Goal: Task Accomplishment & Management: Use online tool/utility

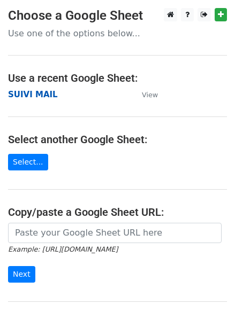
click at [35, 94] on strong "SUIVI MAIL" at bounding box center [33, 95] width 50 height 10
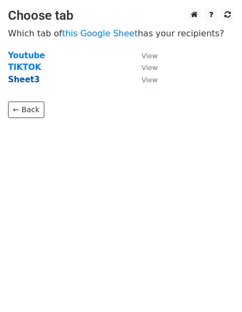
click at [30, 81] on strong "Sheet3" at bounding box center [24, 80] width 32 height 10
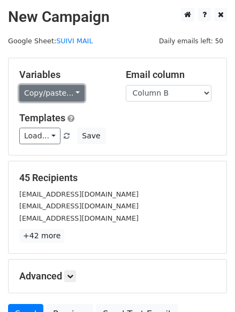
click at [69, 92] on link "Copy/paste..." at bounding box center [51, 93] width 65 height 17
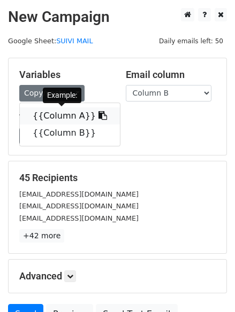
click at [98, 116] on icon at bounding box center [102, 115] width 9 height 9
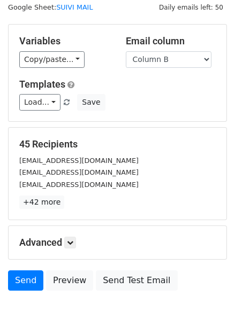
scroll to position [97, 0]
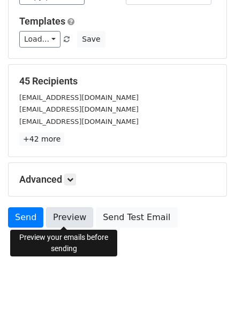
click at [66, 220] on link "Preview" at bounding box center [69, 217] width 47 height 20
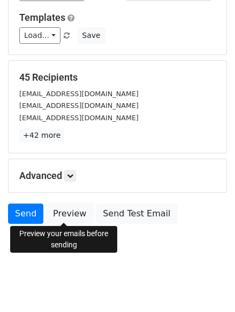
scroll to position [102, 0]
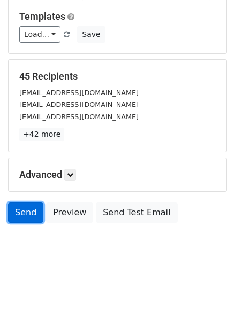
click at [24, 210] on link "Send" at bounding box center [25, 213] width 35 height 20
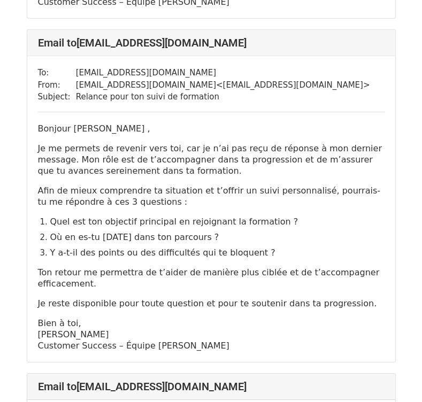
scroll to position [2030, 0]
